Goal: Task Accomplishment & Management: Manage account settings

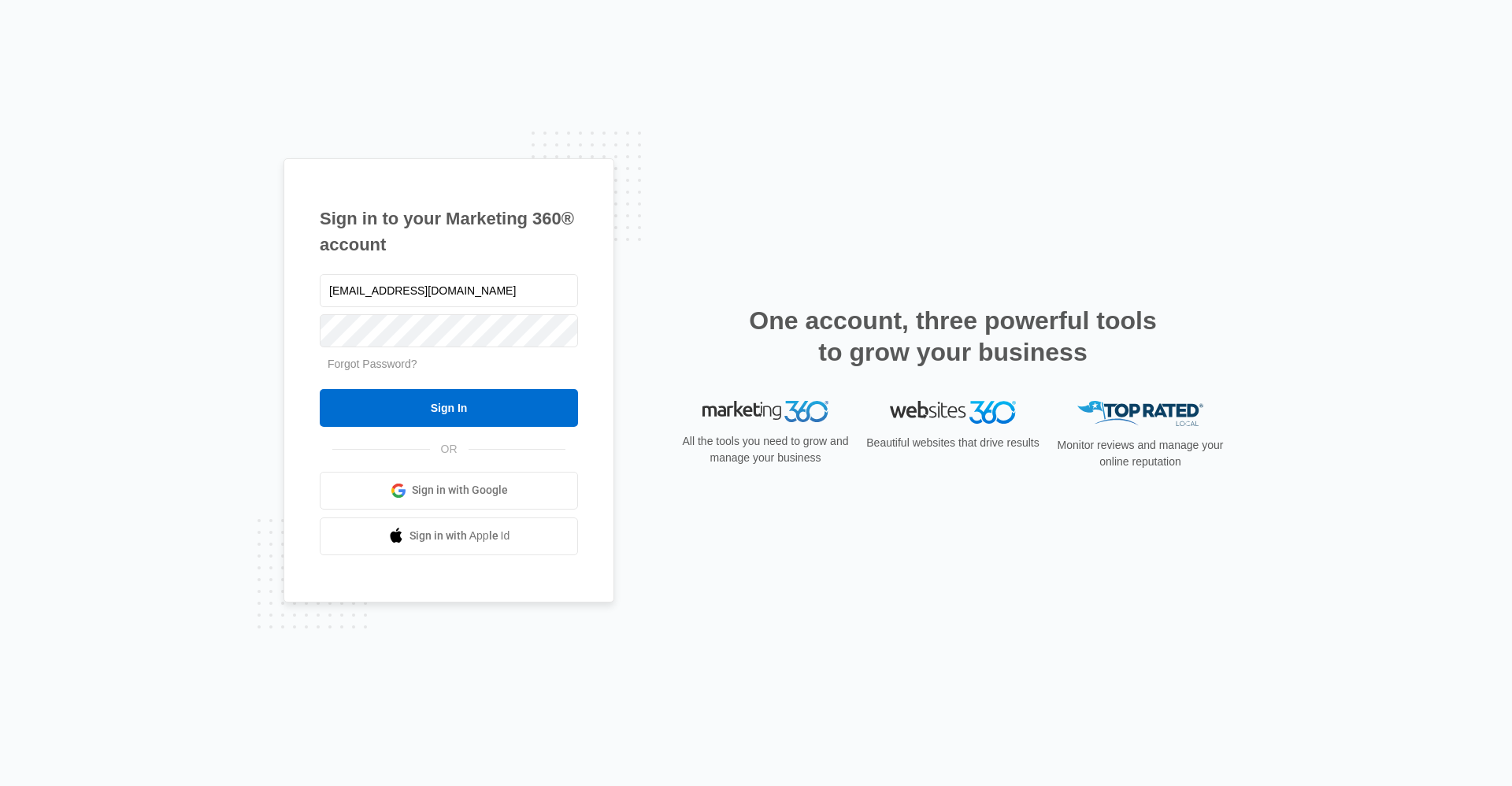
type input "ridgemaintenance@vintage-corp.com"
click at [320, 389] on input "Sign In" at bounding box center [449, 408] width 258 height 38
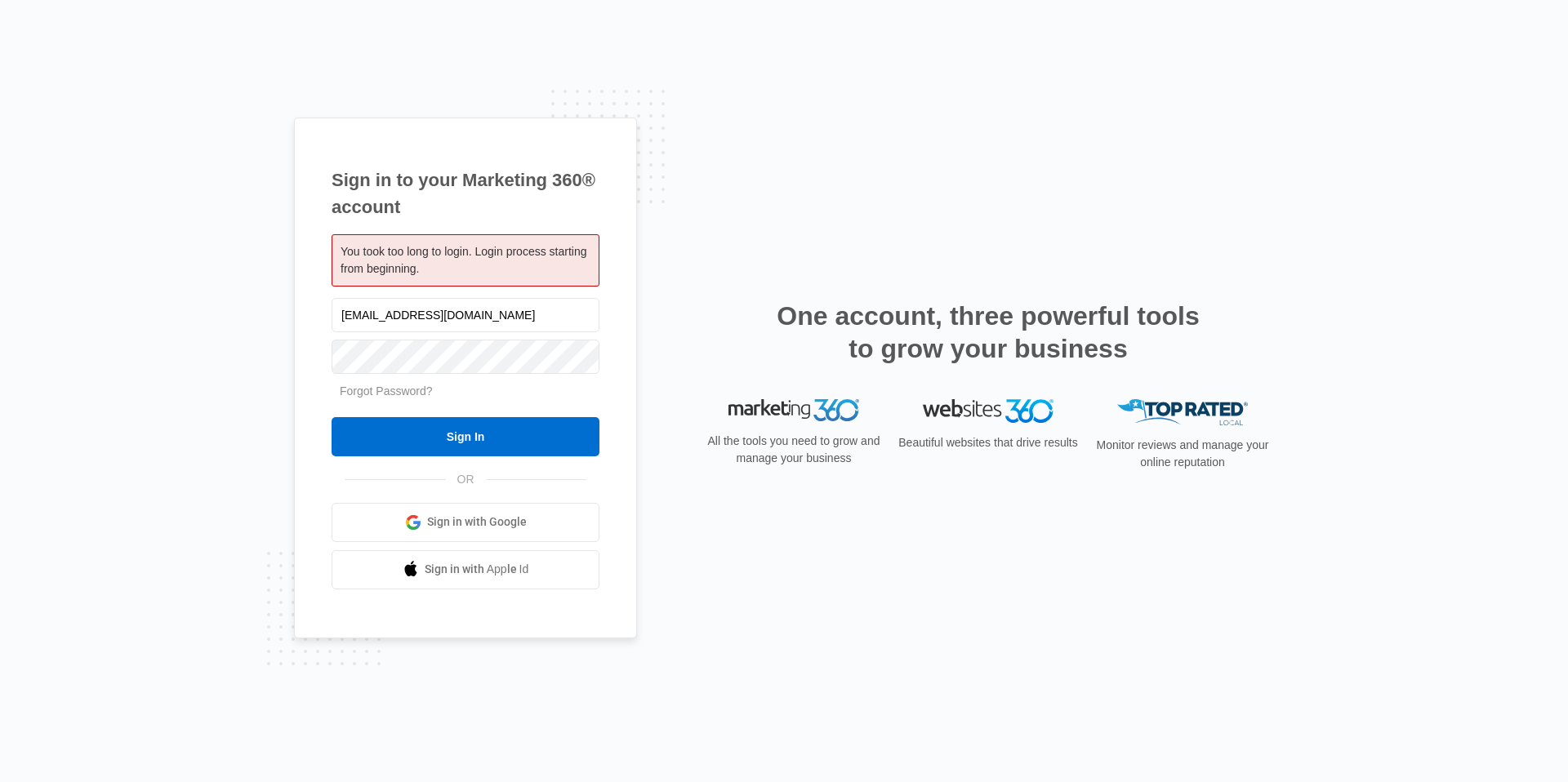
type input "[EMAIL_ADDRESS][DOMAIN_NAME]"
click at [331, 417] on input "Sign In" at bounding box center [465, 437] width 268 height 39
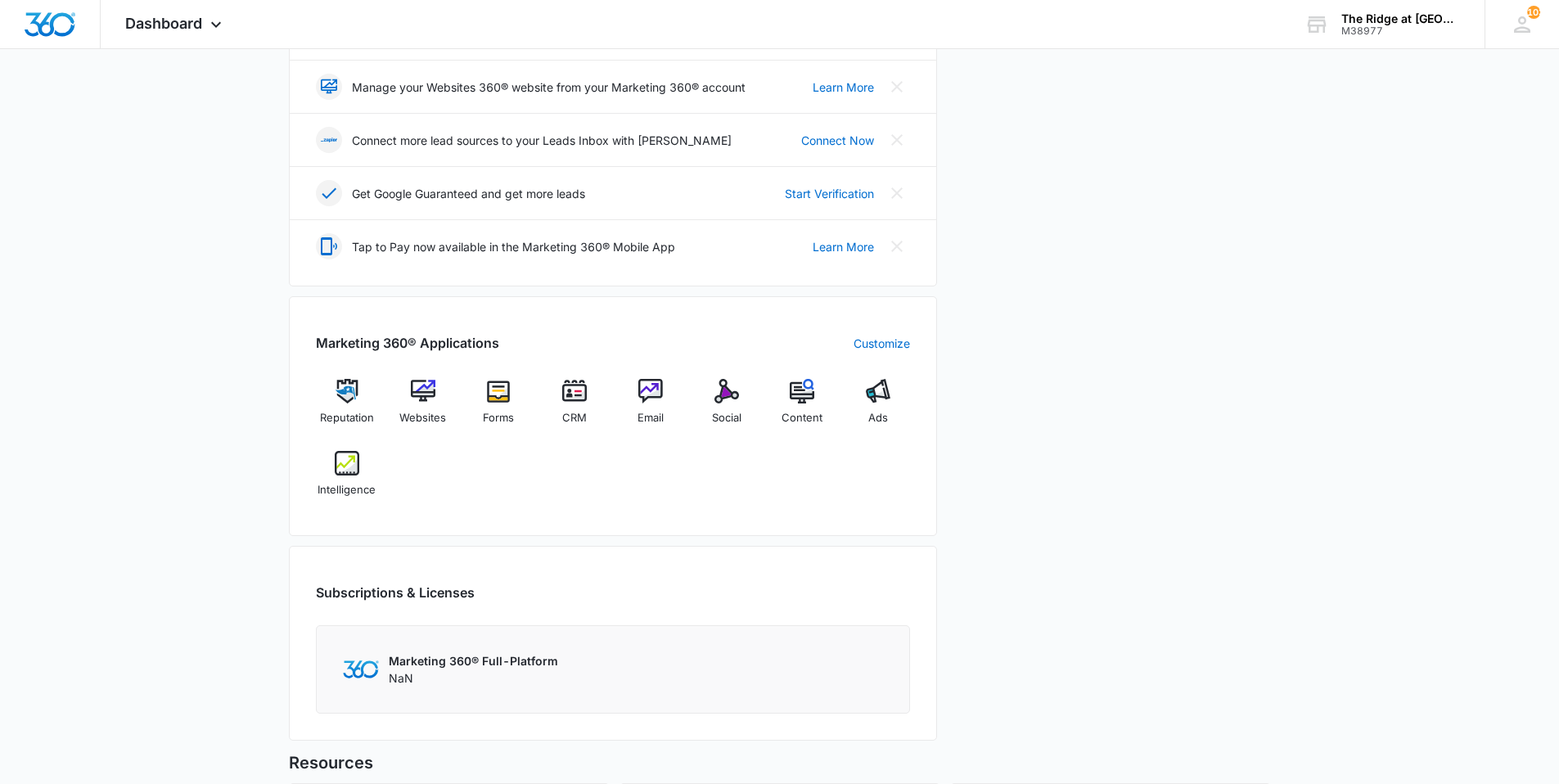
scroll to position [491, 0]
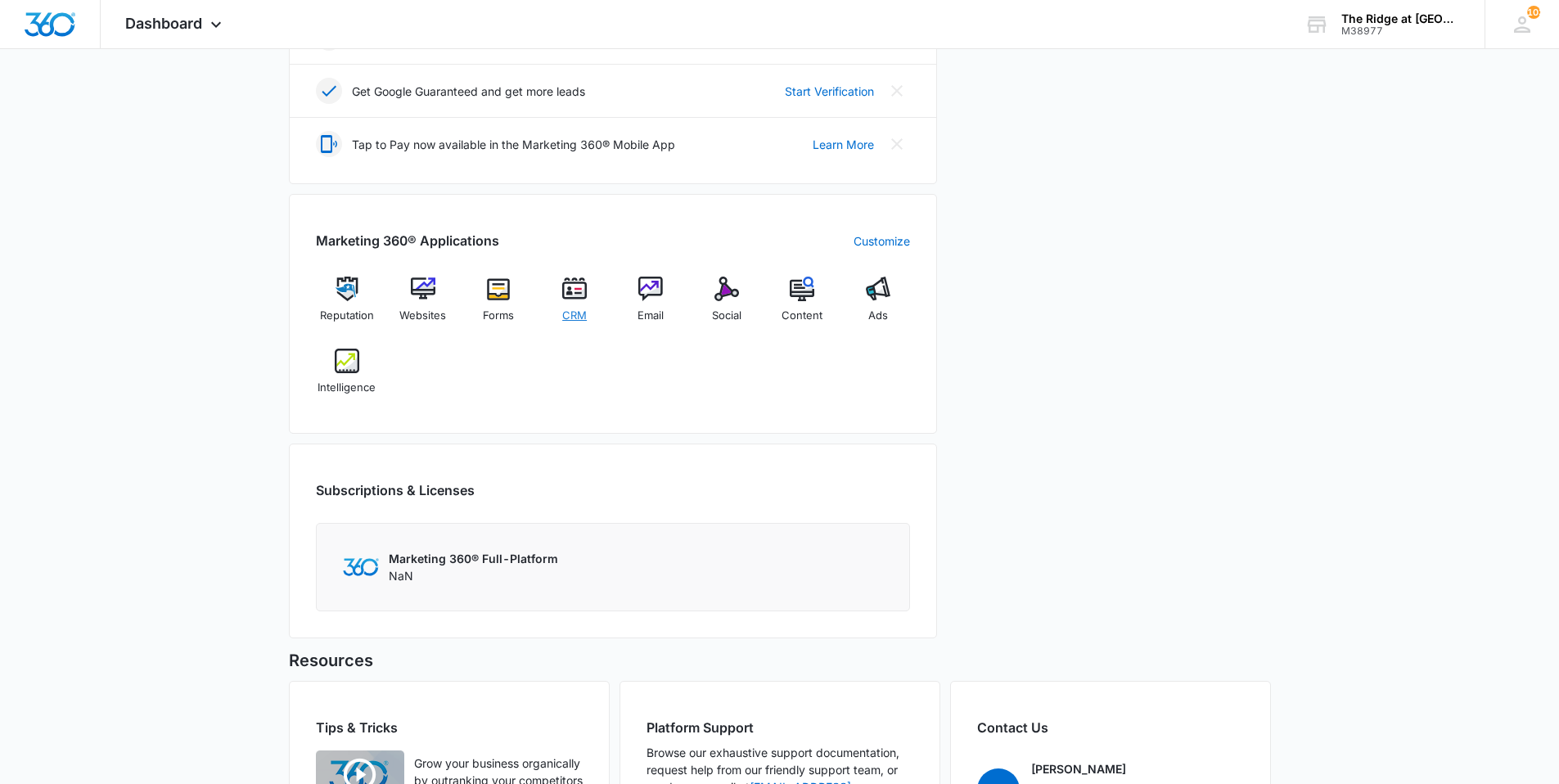
click at [584, 298] on img at bounding box center [574, 288] width 25 height 25
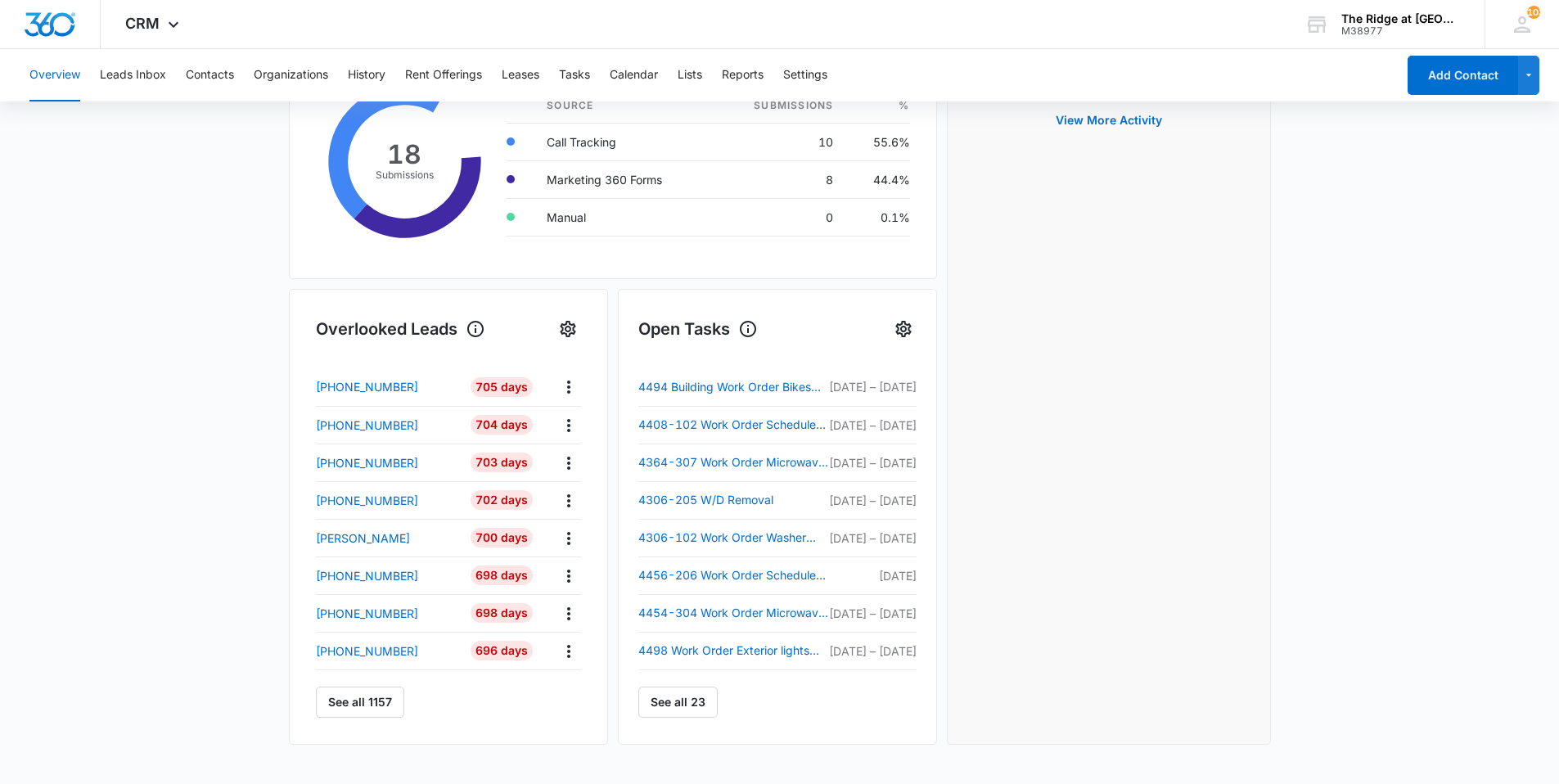
scroll to position [409, 0]
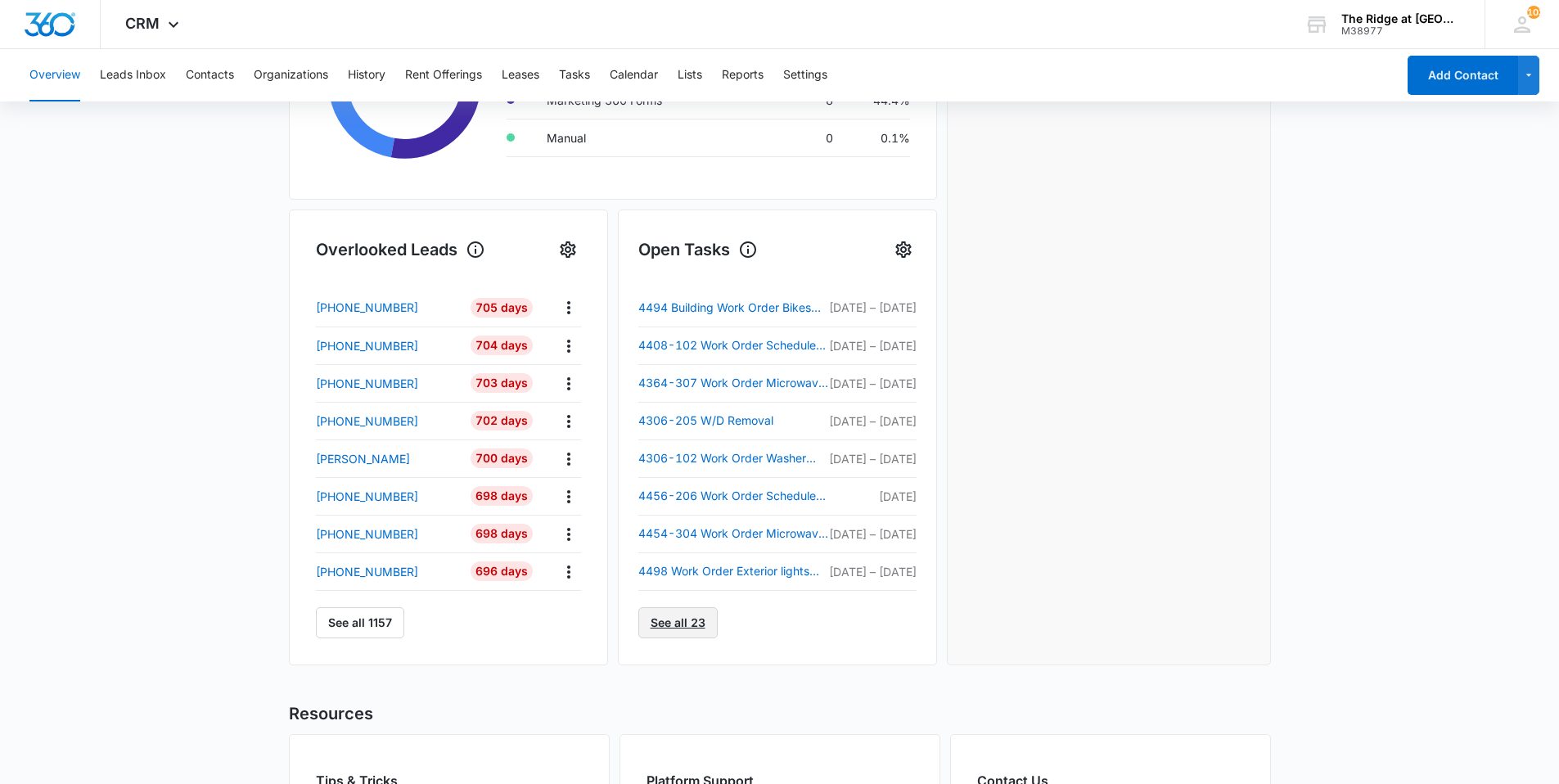
click at [713, 626] on link "See all 23" at bounding box center [678, 623] width 79 height 31
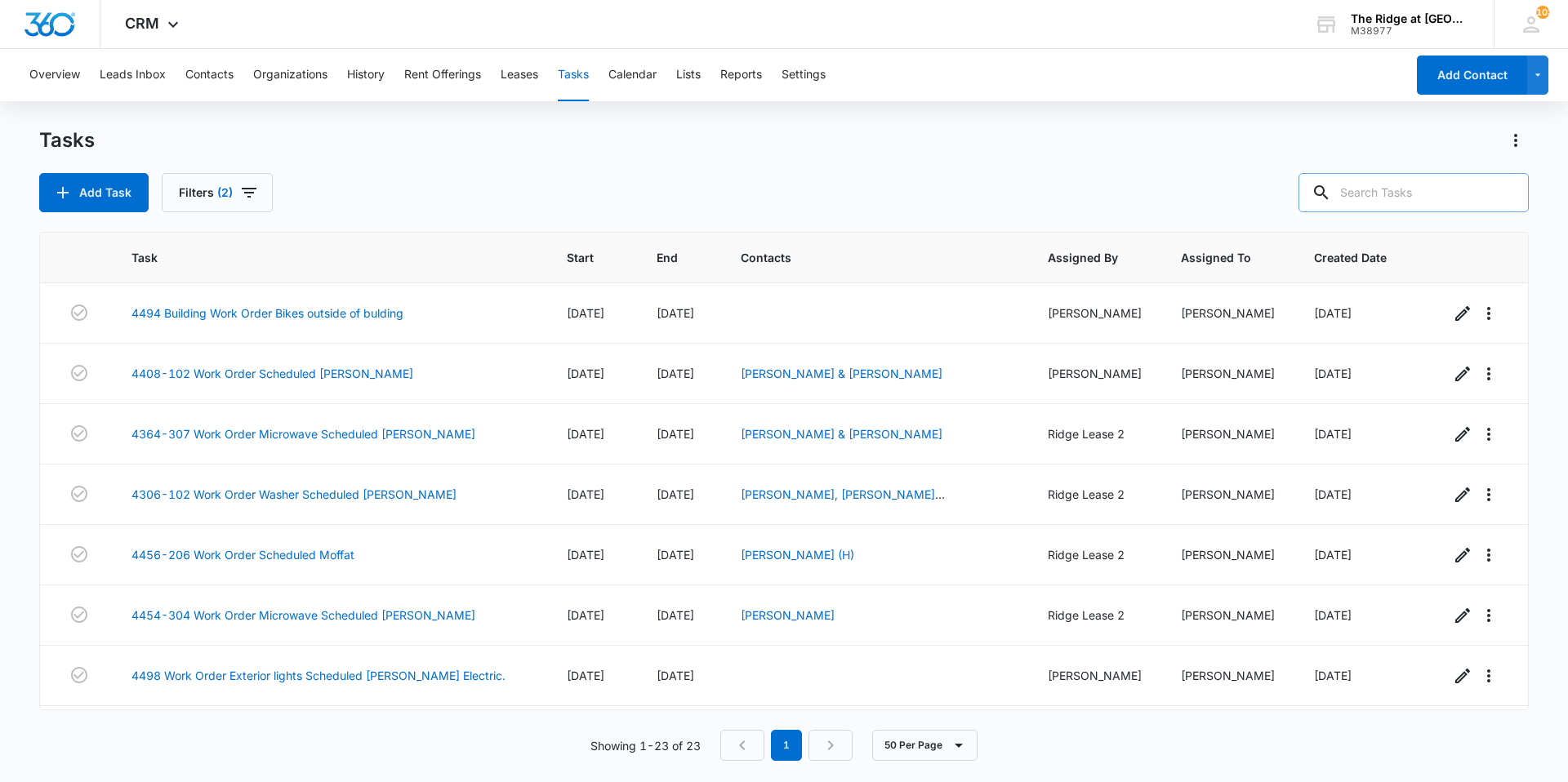
click at [1360, 203] on input "text" at bounding box center [1413, 193] width 230 height 39
type input "4498"
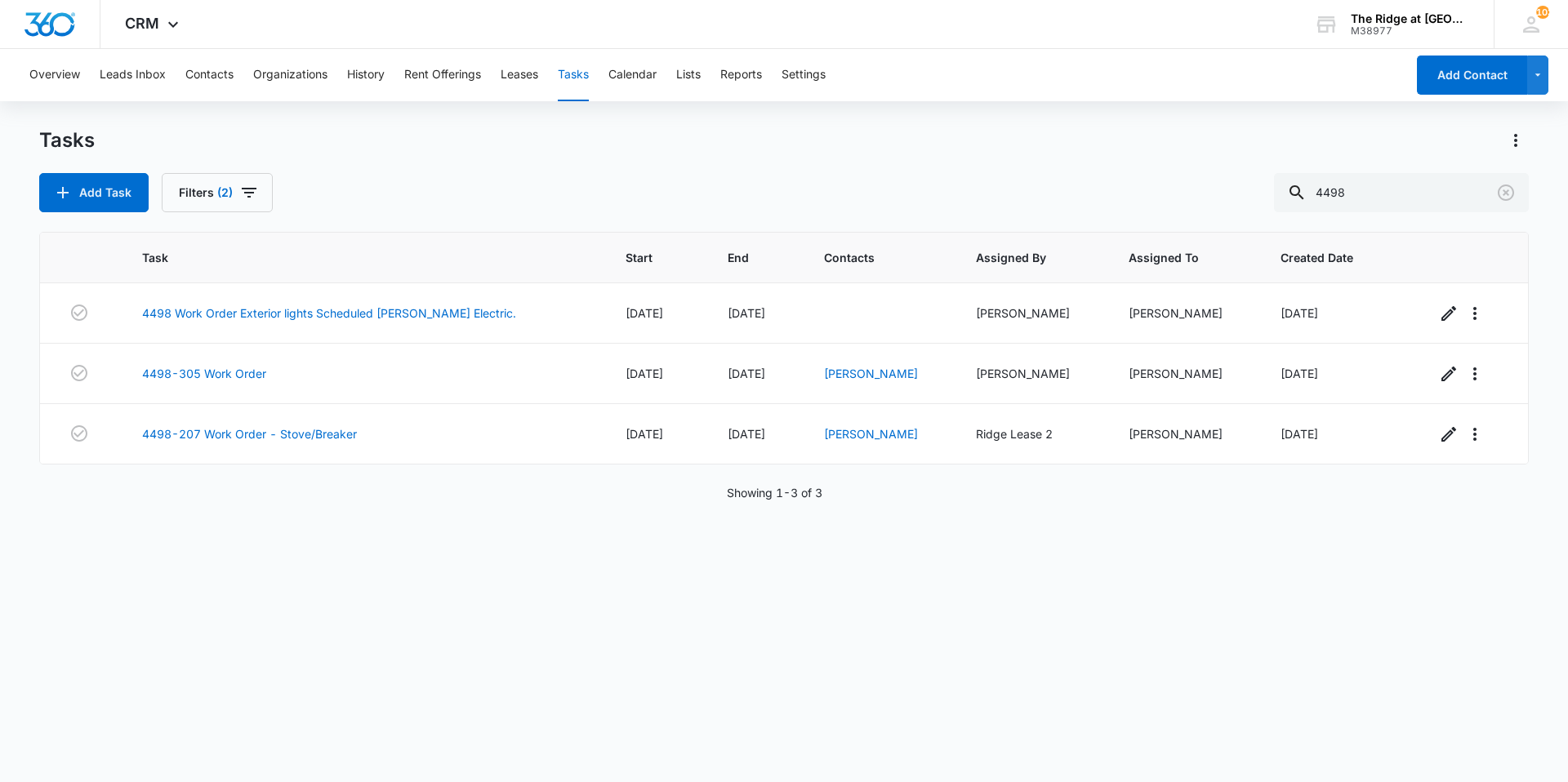
click at [479, 506] on div "Task Start End Contacts Assigned By Assigned To Created Date 4498 Work Order Ex…" at bounding box center [784, 496] width 1489 height 529
click at [253, 195] on icon "button" at bounding box center [249, 192] width 20 height 20
click at [246, 379] on link "4498-305 Work Order" at bounding box center [204, 373] width 125 height 17
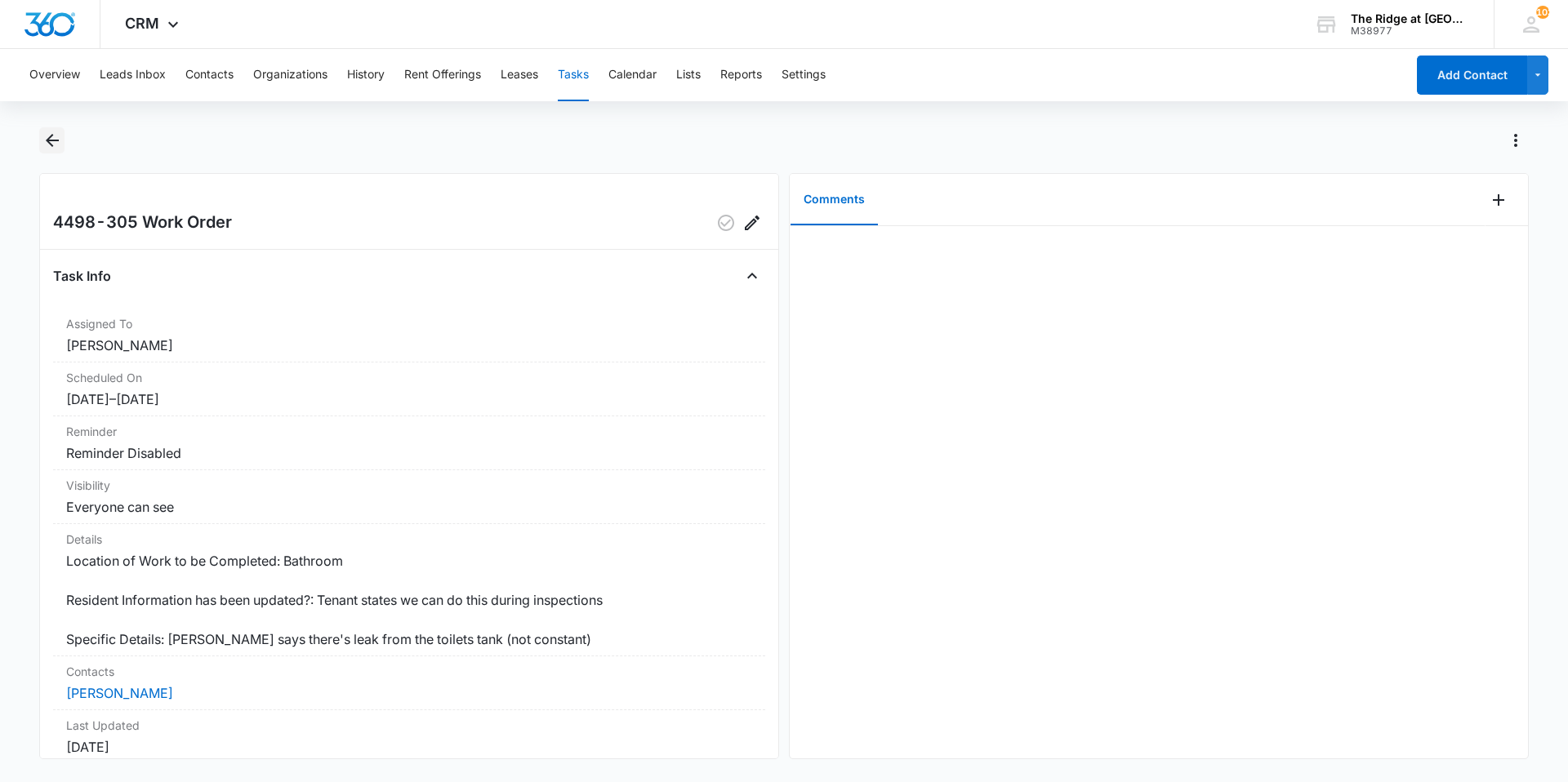
click at [55, 136] on icon "Back" at bounding box center [52, 140] width 20 height 20
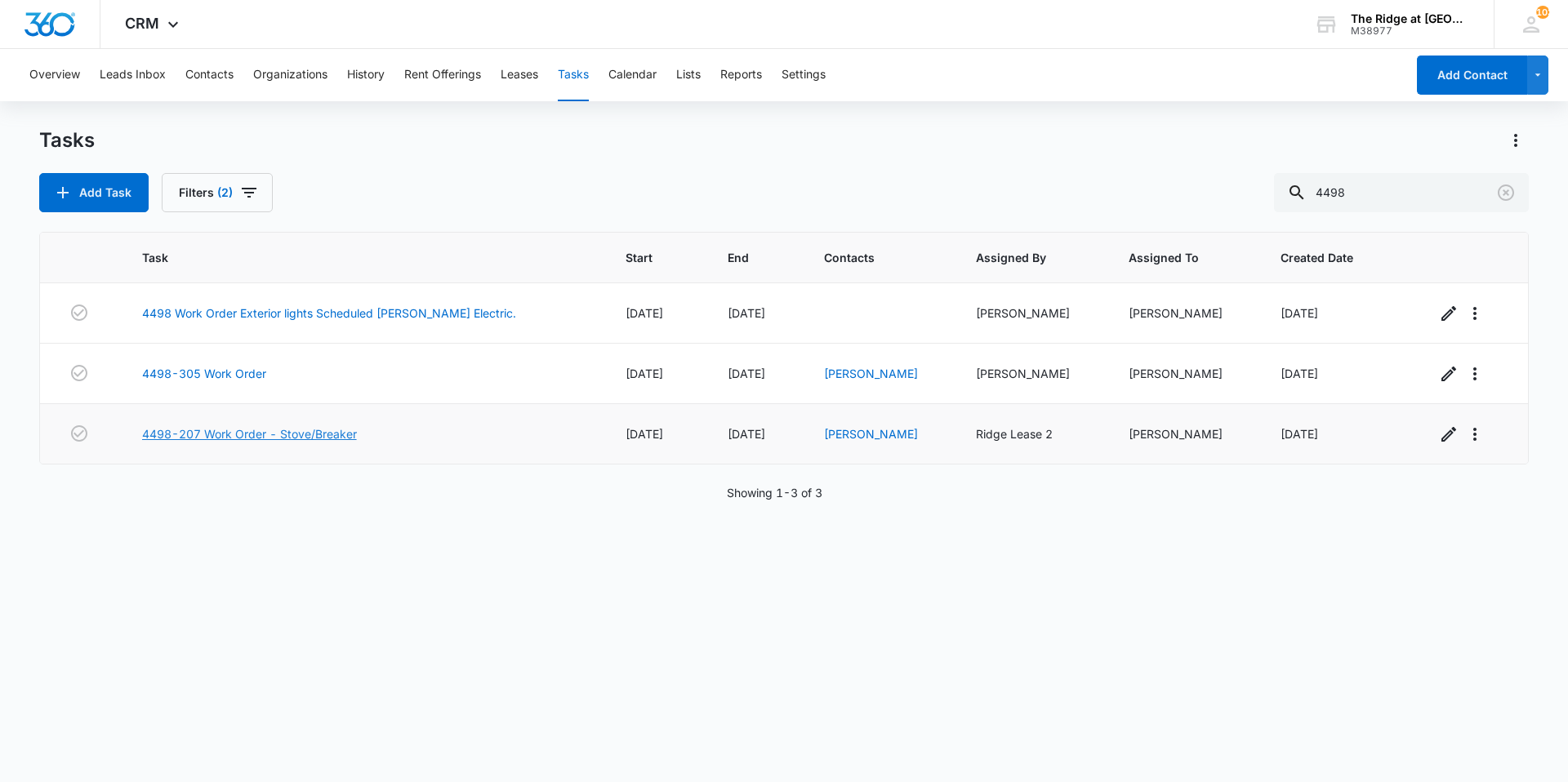
click at [252, 431] on link "4498-207 Work Order - Stove/Breaker" at bounding box center [249, 433] width 215 height 17
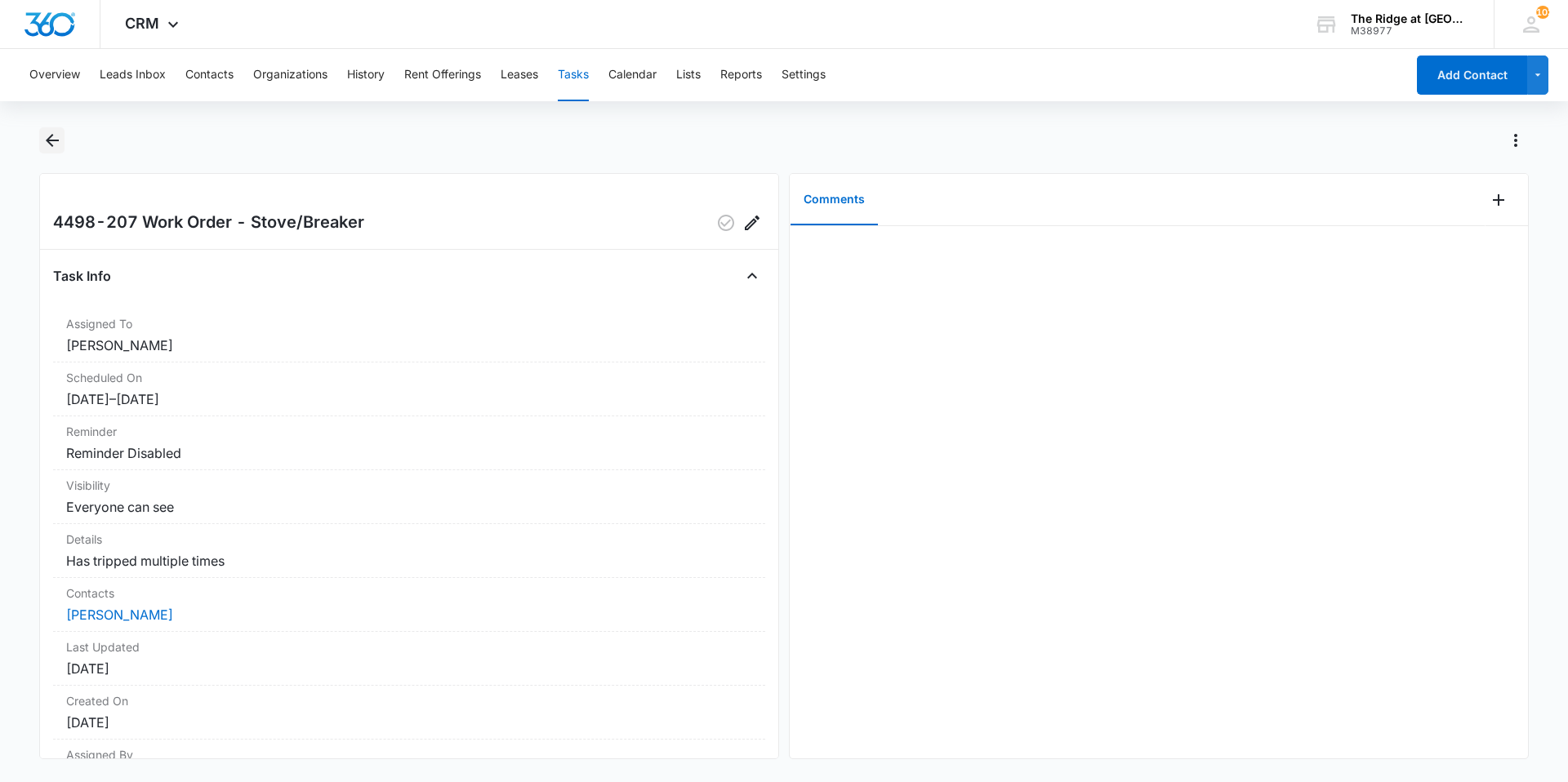
click at [57, 137] on icon "Back" at bounding box center [52, 140] width 20 height 20
